Goal: Information Seeking & Learning: Find specific fact

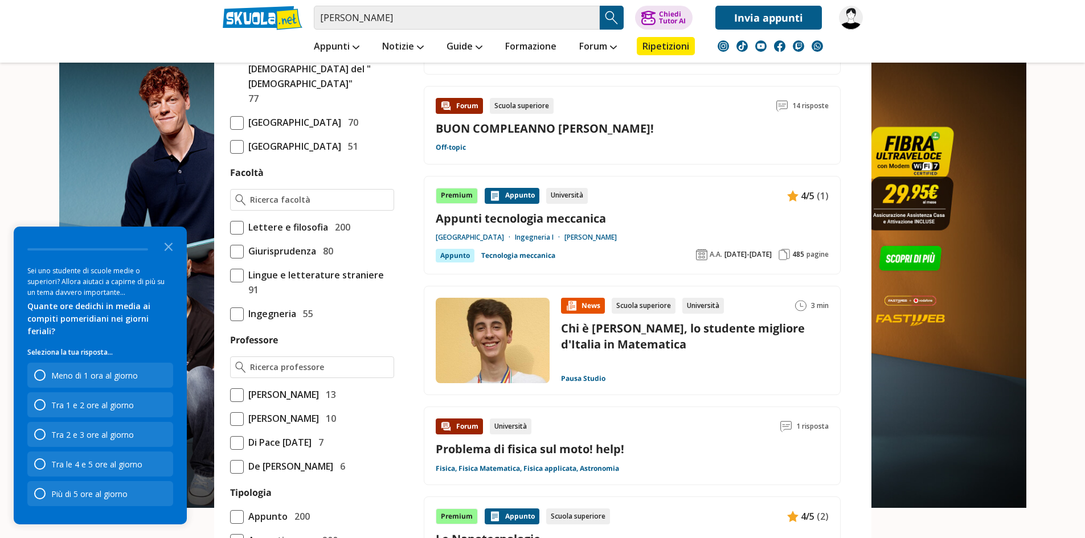
scroll to position [683, 0]
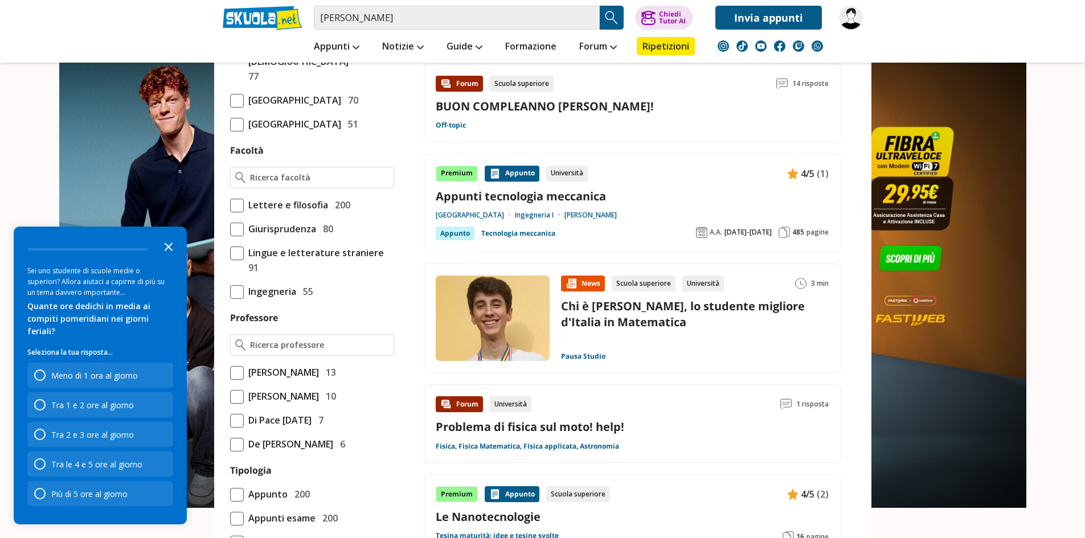
click at [173, 257] on icon "Close the survey" at bounding box center [168, 246] width 23 height 23
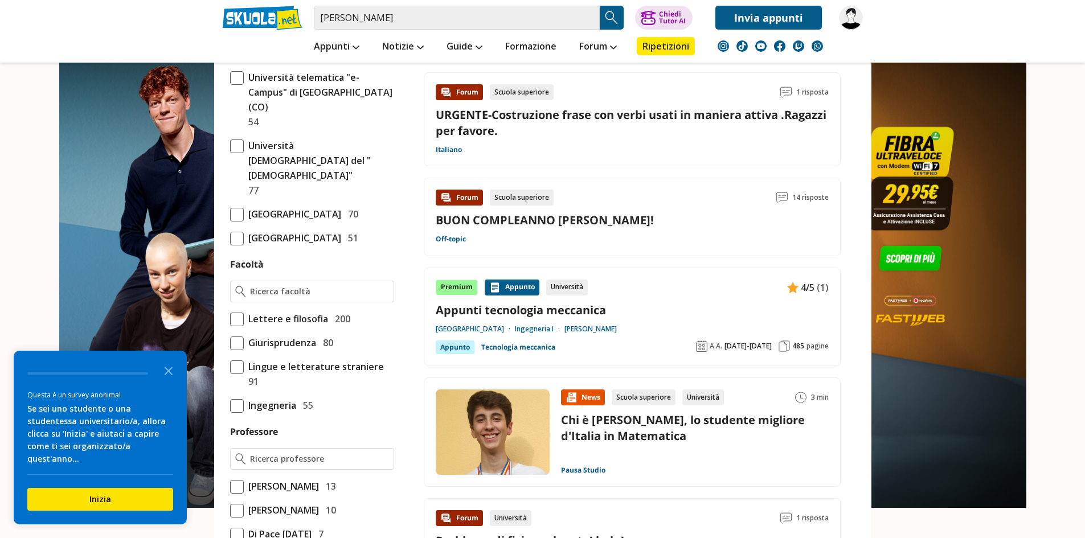
scroll to position [455, 0]
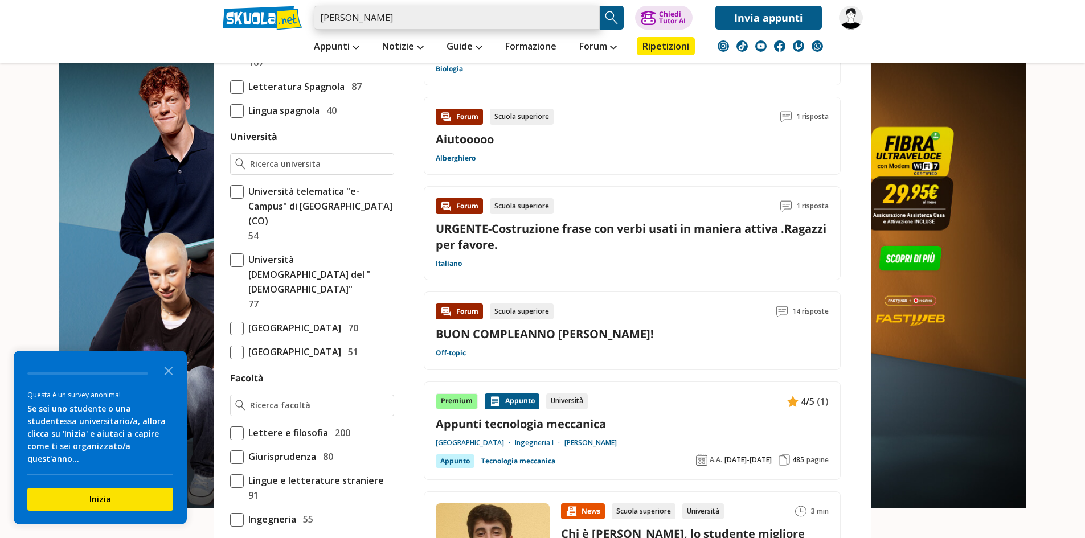
click at [411, 18] on input "[PERSON_NAME]" at bounding box center [457, 18] width 286 height 24
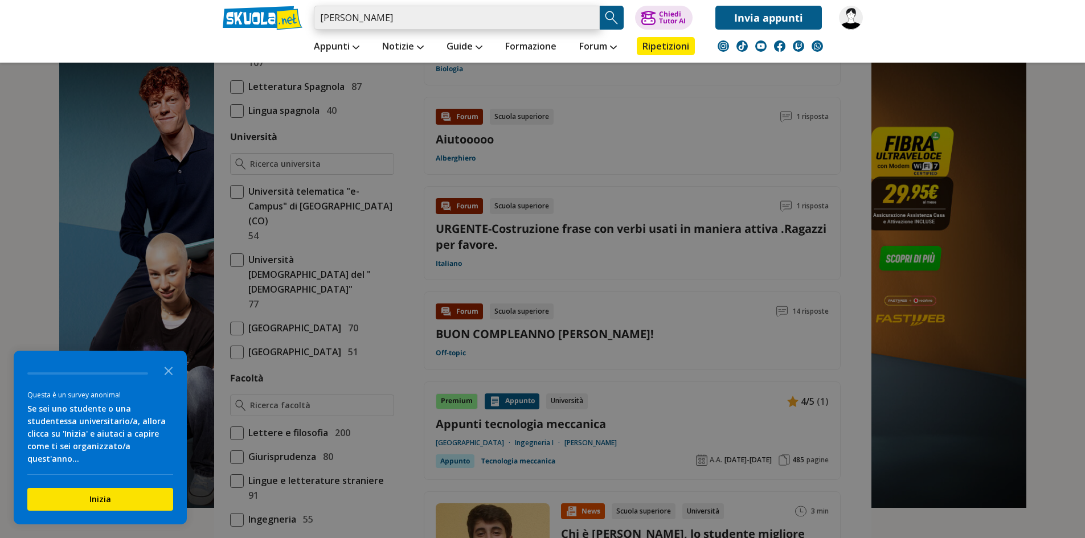
drag, startPoint x: 448, startPoint y: 11, endPoint x: 261, endPoint y: 27, distance: 187.5
click at [262, 27] on div "[PERSON_NAME] Caricamento in corso... Trova un tutor esperto su questo argoment…" at bounding box center [542, 15] width 657 height 30
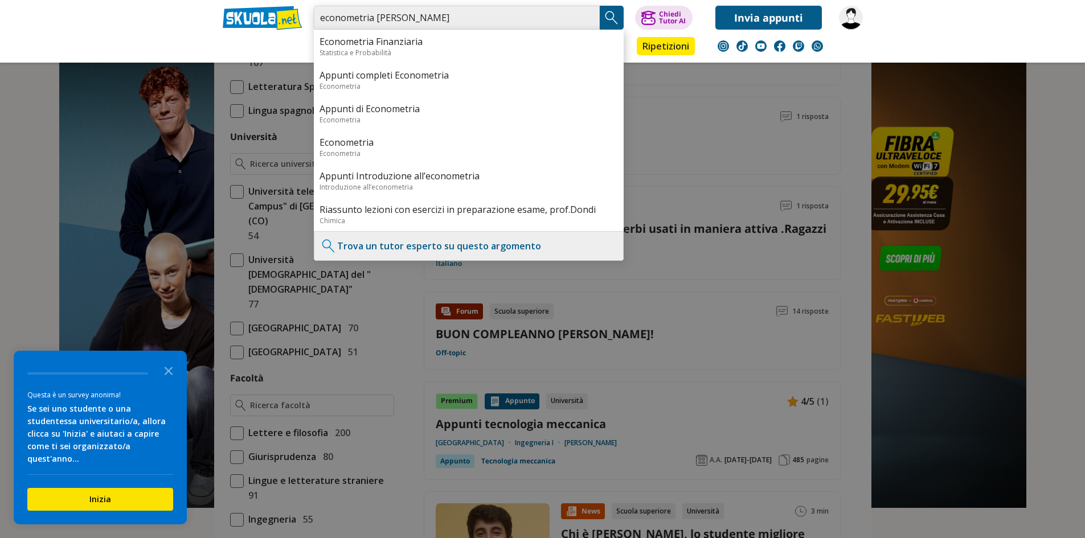
type input "econometria [PERSON_NAME]"
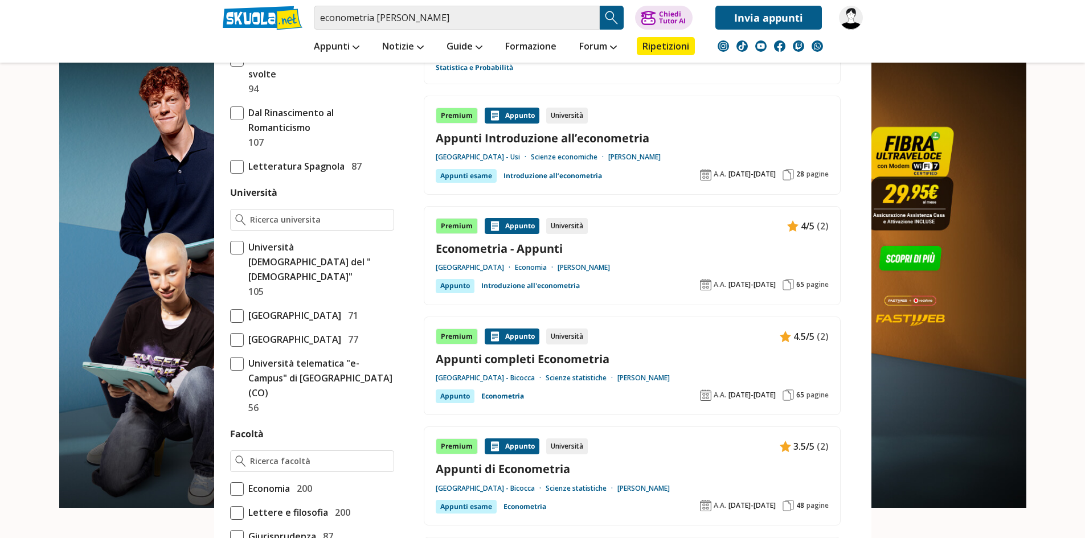
scroll to position [455, 0]
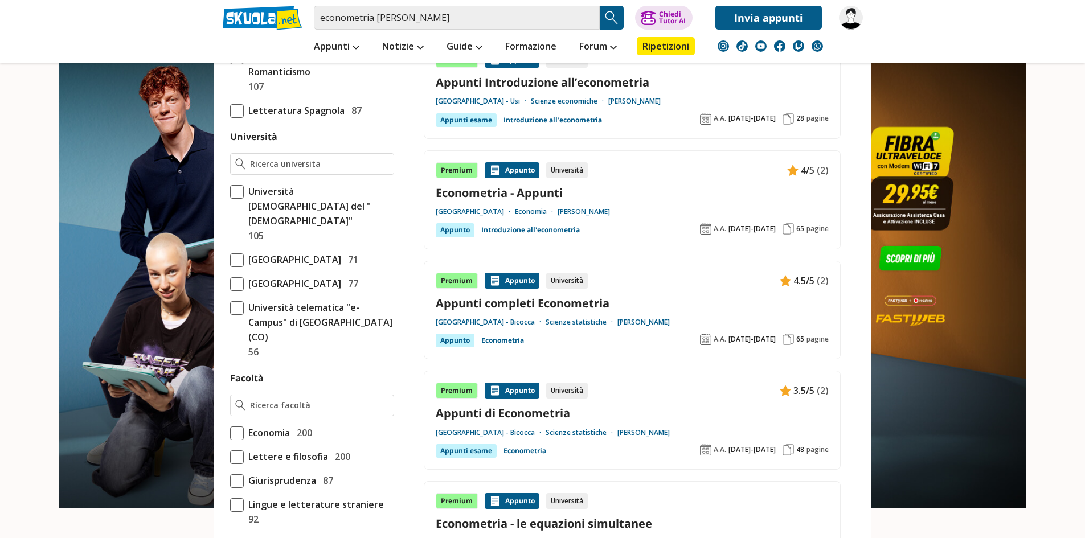
click at [527, 309] on link "Appunti completi Econometria" at bounding box center [632, 302] width 393 height 15
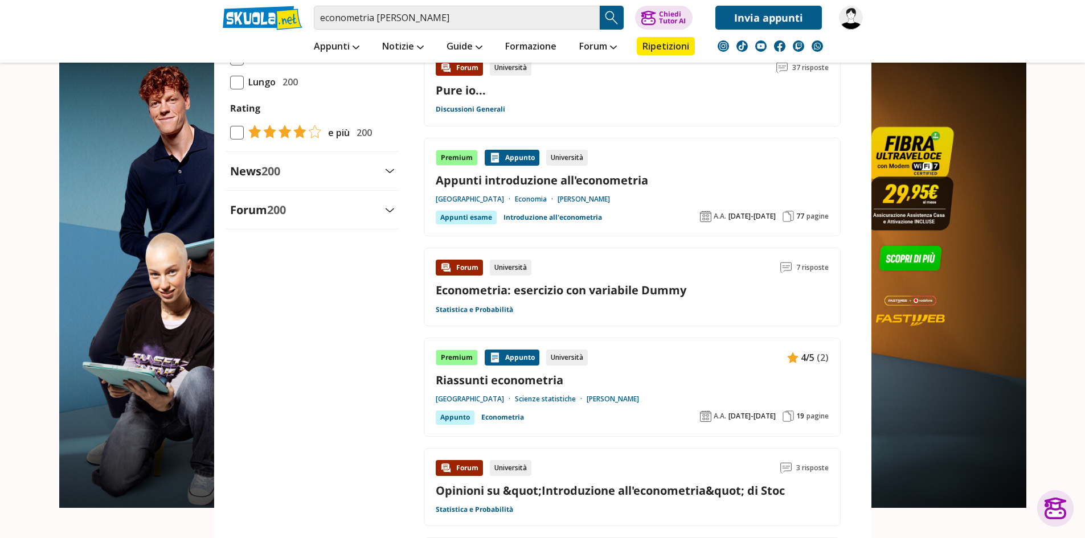
scroll to position [1082, 0]
